Goal: Browse casually: Explore the website without a specific task or goal

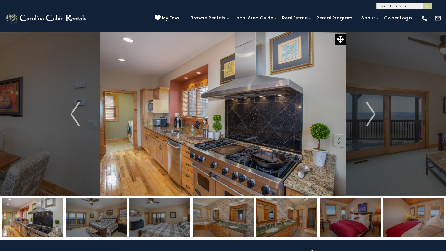
click at [367, 133] on button "Next" at bounding box center [371, 114] width 50 height 164
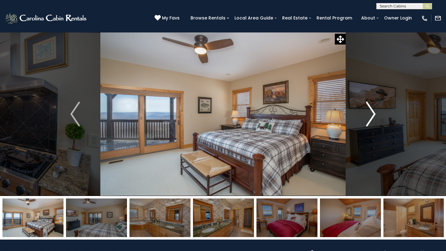
click at [367, 133] on button "Next" at bounding box center [371, 114] width 50 height 164
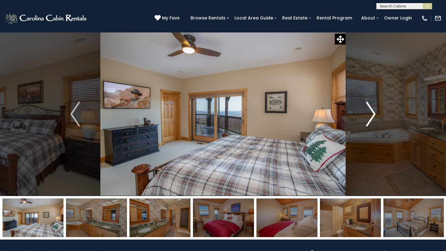
click at [373, 107] on img "Next" at bounding box center [370, 114] width 9 height 25
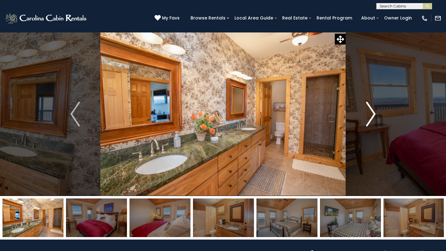
click at [373, 107] on img "Next" at bounding box center [370, 114] width 9 height 25
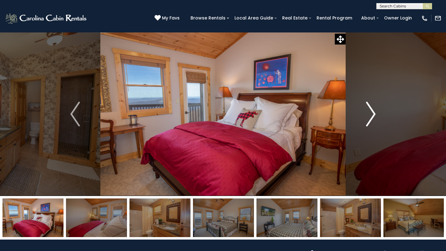
click at [373, 107] on img "Next" at bounding box center [370, 114] width 9 height 25
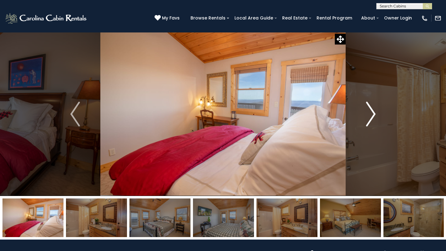
click at [373, 107] on img "Next" at bounding box center [370, 114] width 9 height 25
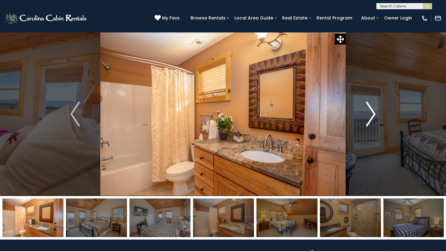
click at [373, 107] on img "Next" at bounding box center [370, 114] width 9 height 25
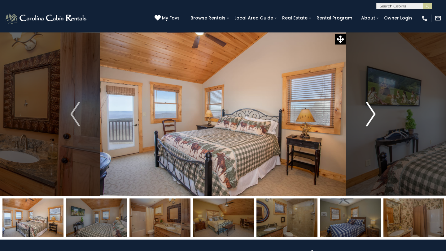
click at [373, 107] on img "Next" at bounding box center [370, 114] width 9 height 25
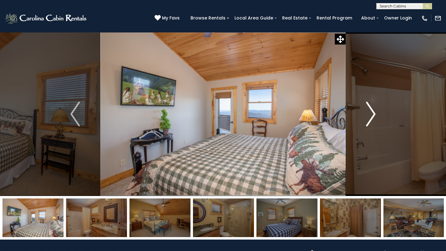
click at [373, 107] on img "Next" at bounding box center [370, 114] width 9 height 25
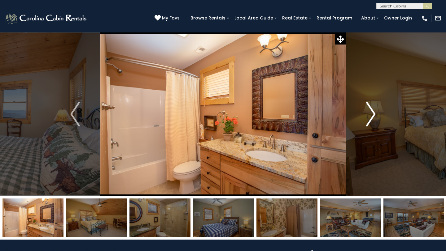
click at [373, 107] on img "Next" at bounding box center [370, 114] width 9 height 25
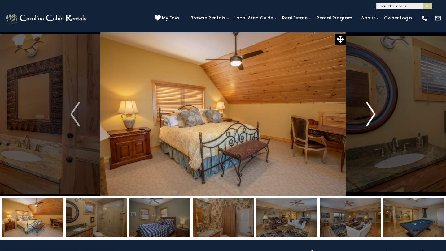
click at [373, 107] on img "Next" at bounding box center [370, 114] width 9 height 25
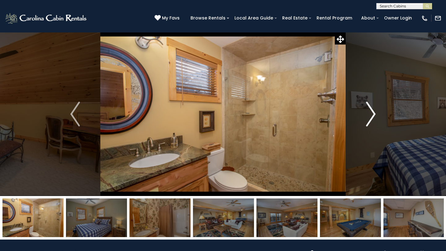
click at [373, 107] on img "Next" at bounding box center [370, 114] width 9 height 25
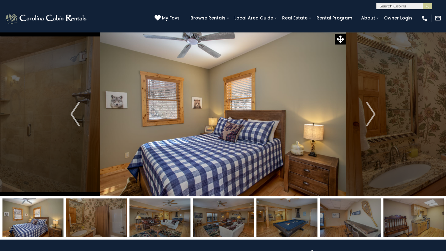
click at [229, 224] on img at bounding box center [223, 218] width 61 height 39
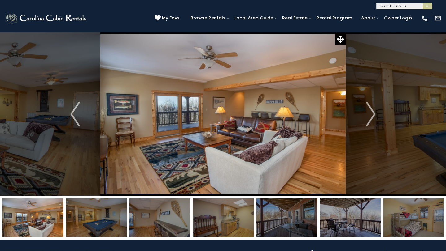
click at [262, 217] on img at bounding box center [286, 218] width 61 height 39
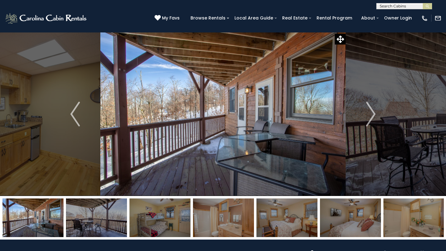
click at [263, 217] on img at bounding box center [286, 218] width 61 height 39
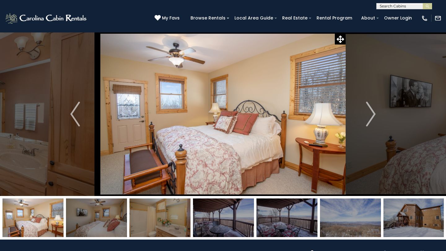
click at [263, 217] on img at bounding box center [286, 218] width 61 height 39
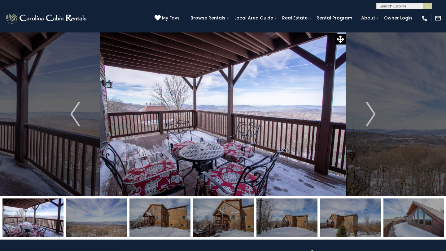
click at [185, 223] on img at bounding box center [159, 218] width 61 height 39
